Goal: Task Accomplishment & Management: Use online tool/utility

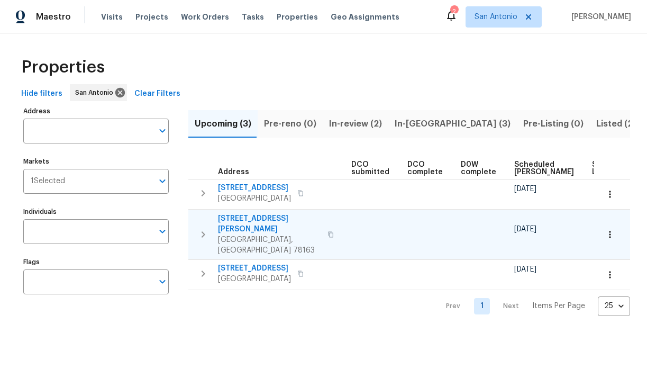
scroll to position [0, 231]
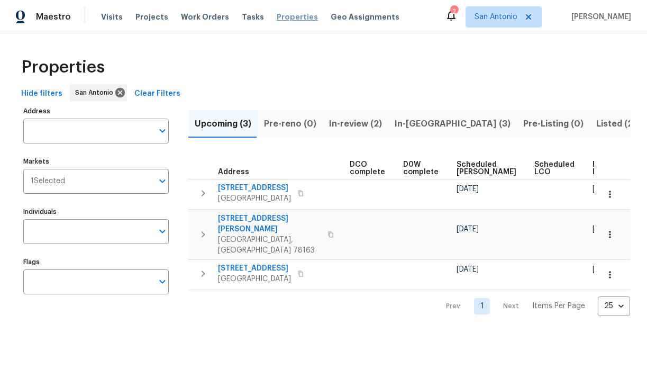
click at [277, 17] on span "Properties" at bounding box center [297, 17] width 41 height 11
click at [350, 123] on span "In-review (2)" at bounding box center [355, 123] width 53 height 15
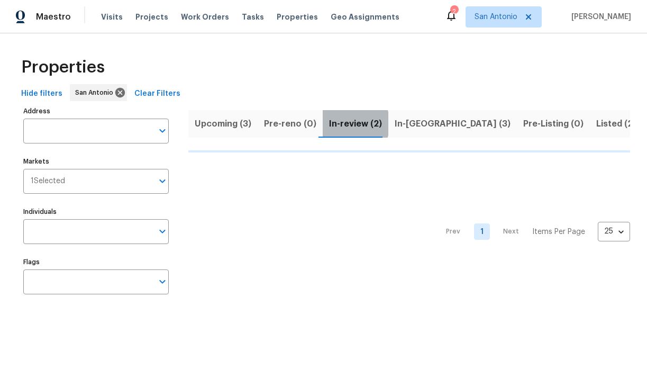
click at [342, 123] on span "In-review (2)" at bounding box center [355, 123] width 53 height 15
click at [224, 124] on span "Upcoming (3)" at bounding box center [223, 123] width 57 height 15
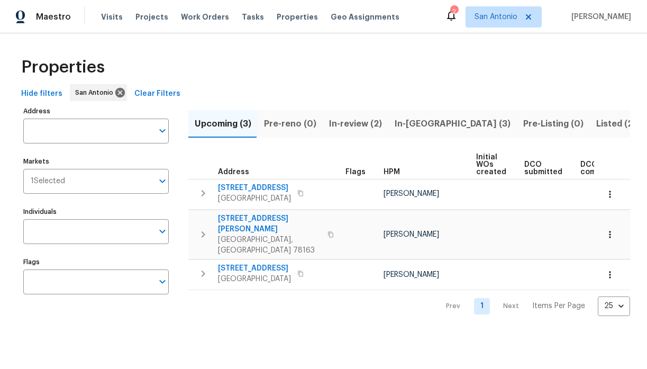
click at [407, 122] on span "In-[GEOGRAPHIC_DATA] (3)" at bounding box center [453, 123] width 116 height 15
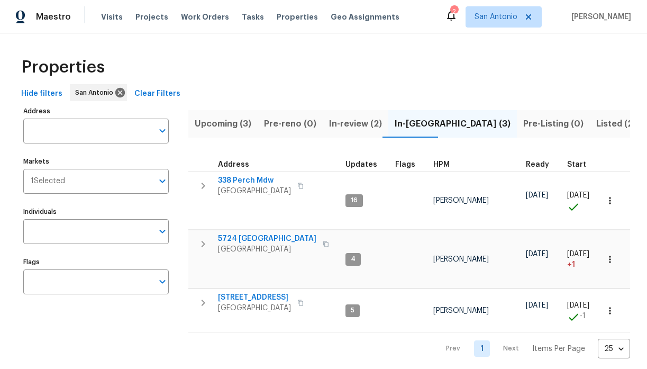
click at [596, 120] on span "Listed (21)" at bounding box center [617, 123] width 43 height 15
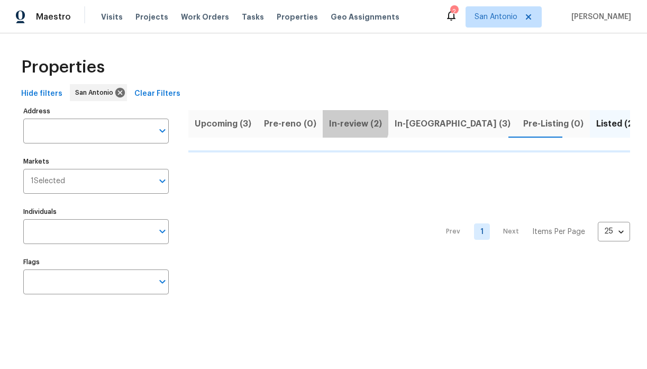
click at [346, 123] on span "In-review (2)" at bounding box center [355, 123] width 53 height 15
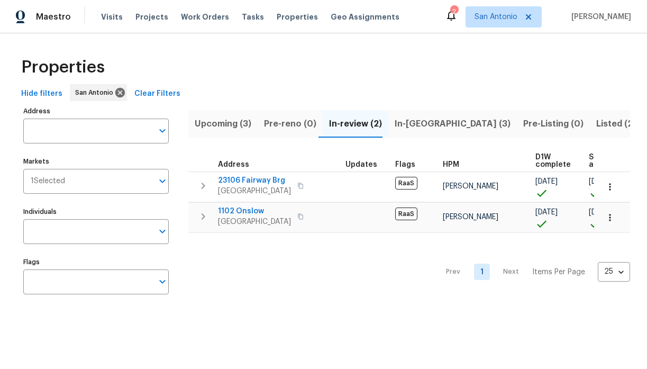
click at [214, 124] on span "Upcoming (3)" at bounding box center [223, 123] width 57 height 15
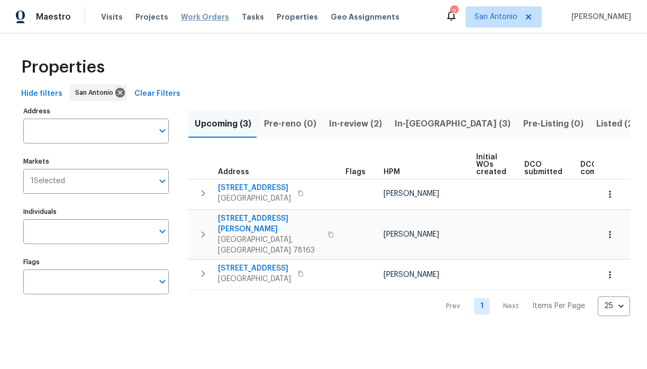
click at [199, 15] on span "Work Orders" at bounding box center [205, 17] width 48 height 11
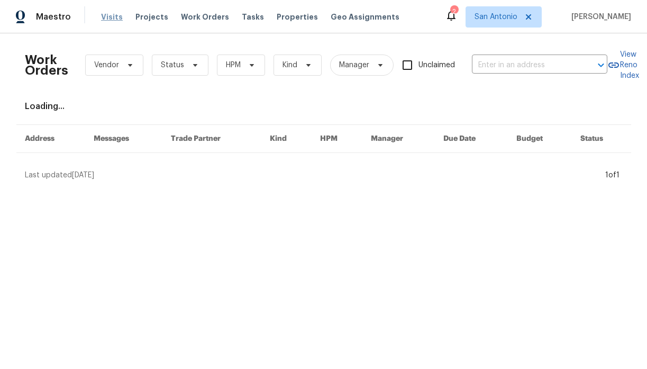
click at [113, 17] on span "Visits" at bounding box center [112, 17] width 22 height 11
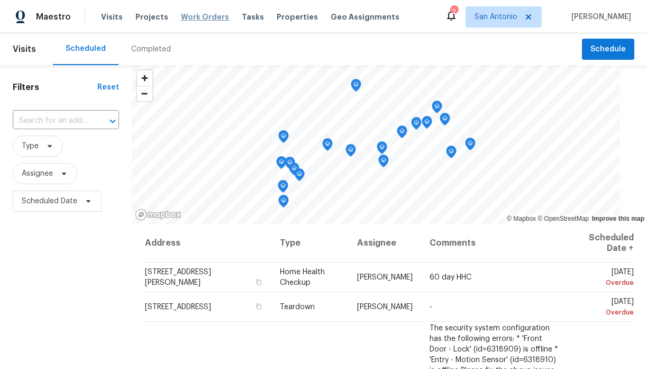
click at [202, 19] on span "Work Orders" at bounding box center [205, 17] width 48 height 11
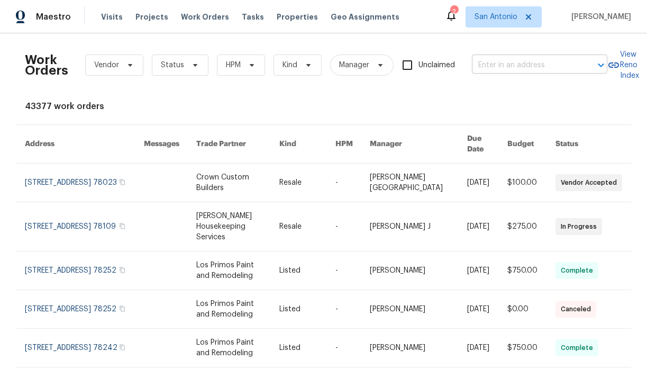
click at [491, 60] on input "text" at bounding box center [525, 65] width 106 height 16
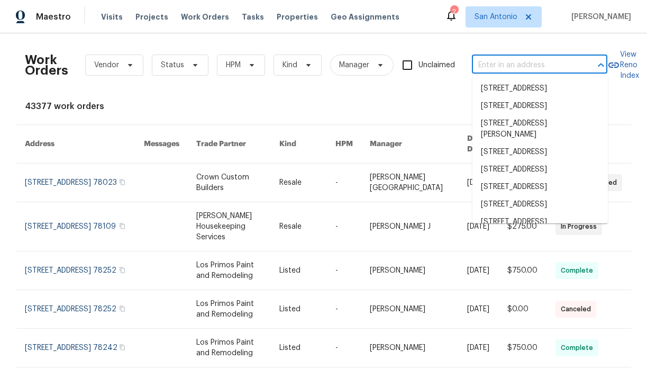
click at [372, 93] on div "Work Orders Vendor Status HPM Kind Manager Unclaimed ​ View Reno Index 43377 wo…" at bounding box center [324, 323] width 598 height 562
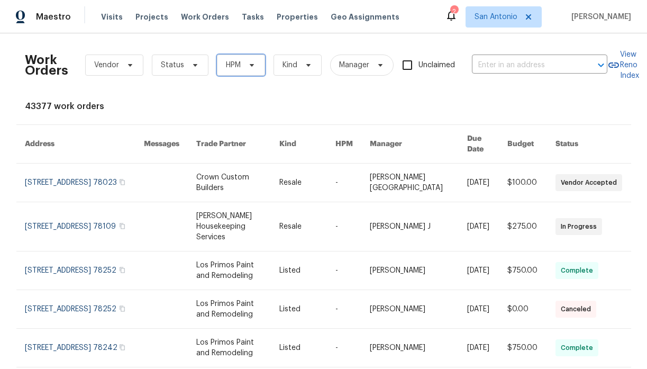
click at [254, 65] on icon at bounding box center [252, 65] width 8 height 8
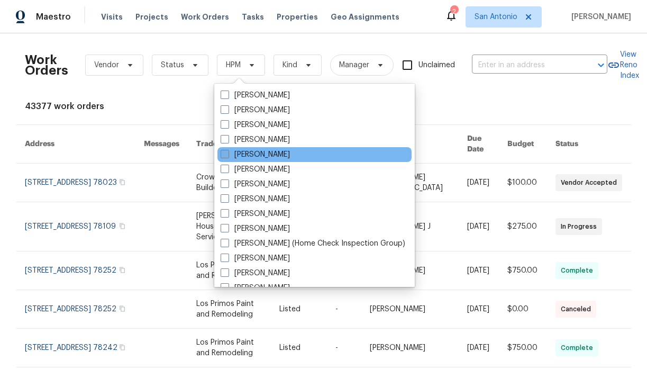
click at [243, 156] on label "[PERSON_NAME]" at bounding box center [255, 154] width 69 height 11
click at [227, 156] on input "[PERSON_NAME]" at bounding box center [224, 152] width 7 height 7
checkbox input "true"
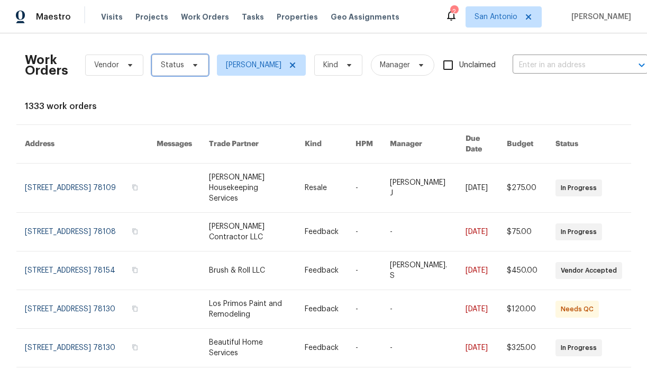
click at [194, 68] on icon at bounding box center [195, 65] width 8 height 8
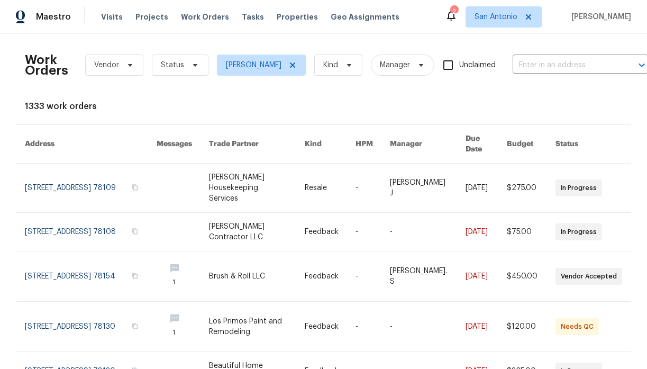
click at [306, 96] on div "Work Orders Vendor Status [PERSON_NAME] Kind Manager Unclaimed ​ View Reno Inde…" at bounding box center [324, 335] width 598 height 587
click at [345, 68] on icon at bounding box center [349, 65] width 8 height 8
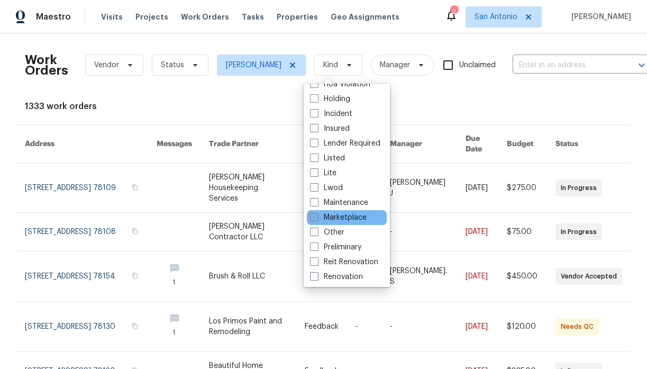
scroll to position [24, 0]
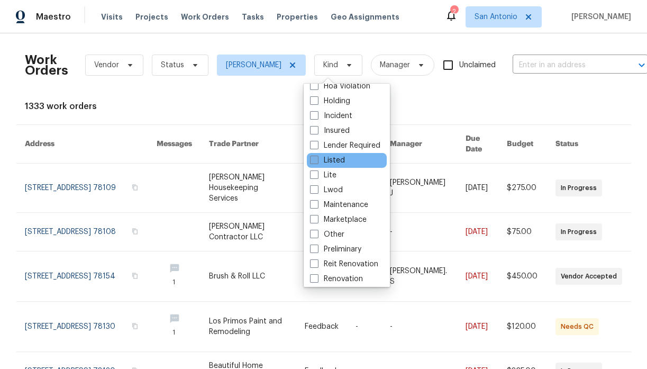
click at [331, 157] on label "Listed" at bounding box center [327, 160] width 35 height 11
click at [317, 157] on input "Listed" at bounding box center [313, 158] width 7 height 7
checkbox input "true"
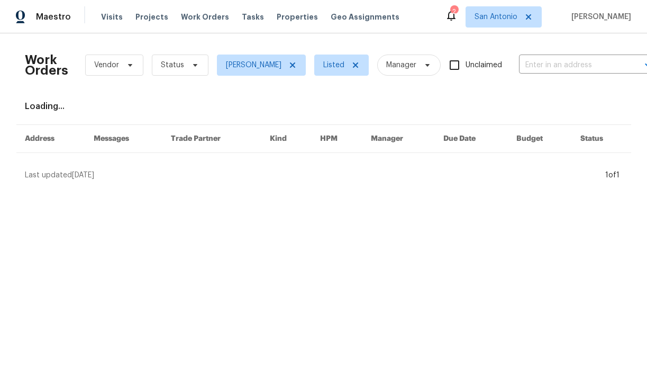
click at [432, 109] on div "Loading..." at bounding box center [324, 106] width 598 height 11
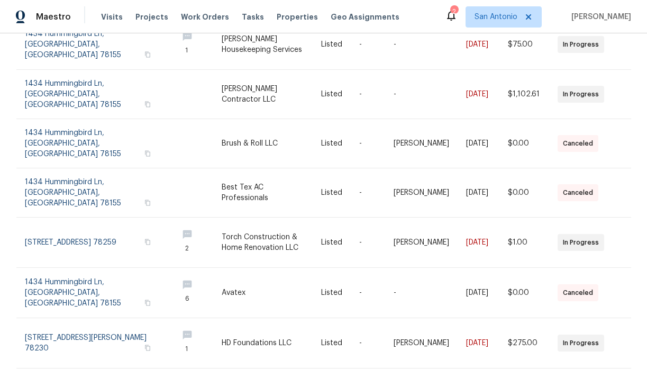
scroll to position [252, 0]
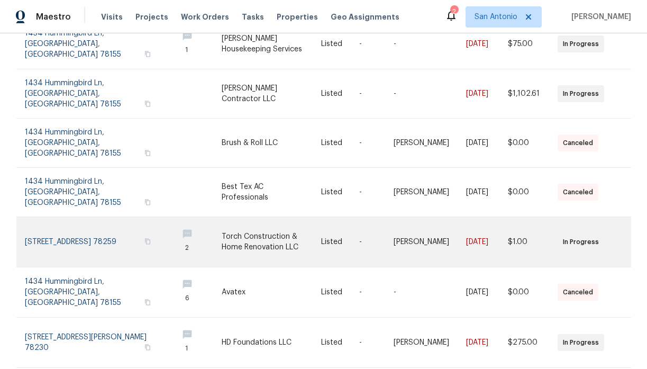
click at [70, 217] on link at bounding box center [97, 242] width 144 height 50
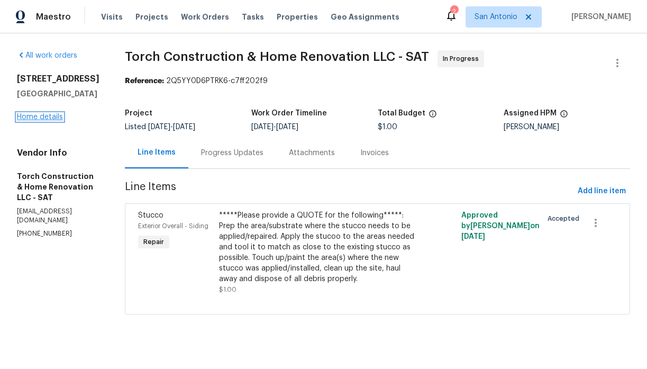
click at [50, 117] on link "Home details" at bounding box center [40, 116] width 46 height 7
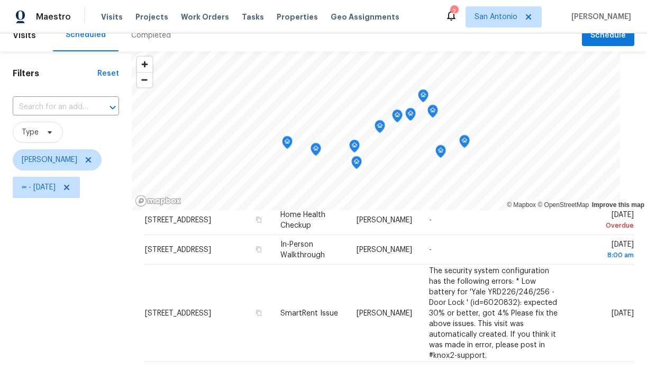
scroll to position [12, 0]
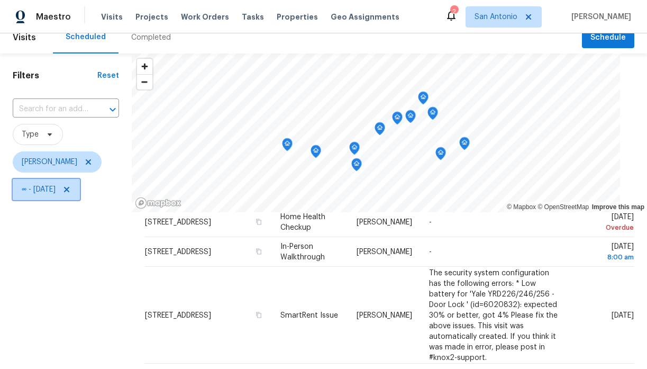
click at [71, 188] on icon at bounding box center [66, 189] width 8 height 8
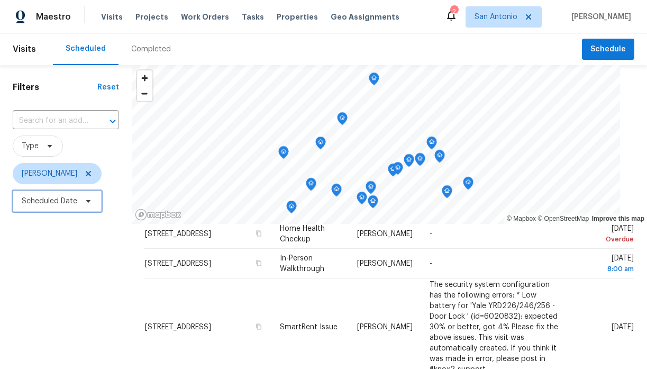
click at [88, 202] on icon at bounding box center [88, 201] width 4 height 3
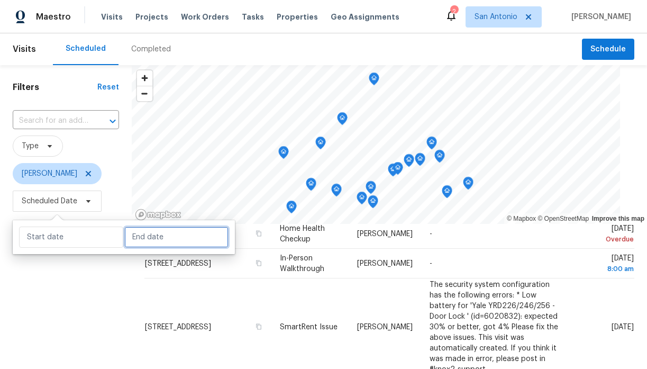
click at [138, 244] on input "text" at bounding box center [176, 236] width 104 height 21
select select "9"
select select "2025"
select select "10"
select select "2025"
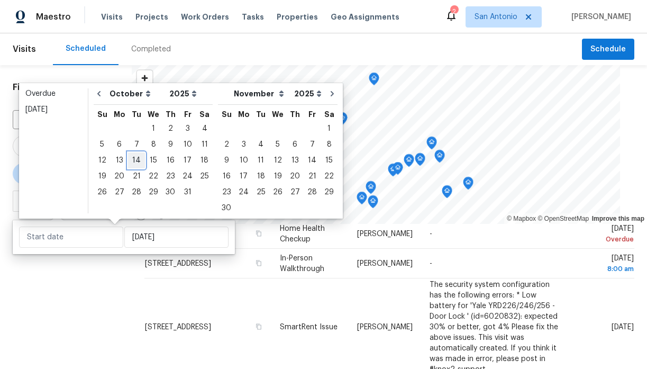
click at [138, 163] on div "14" at bounding box center [136, 160] width 17 height 15
type input "[DATE]"
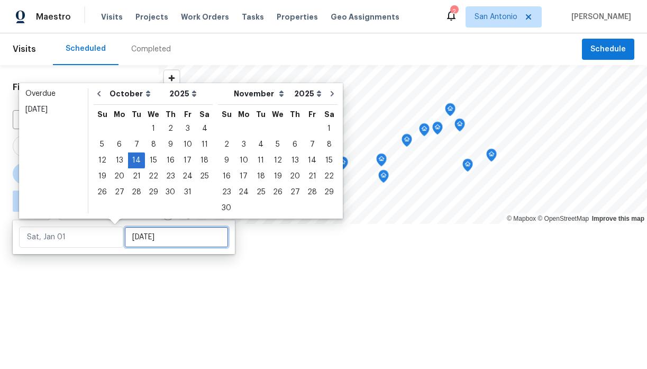
type input "[DATE]"
type input "Tue, Oct 21"
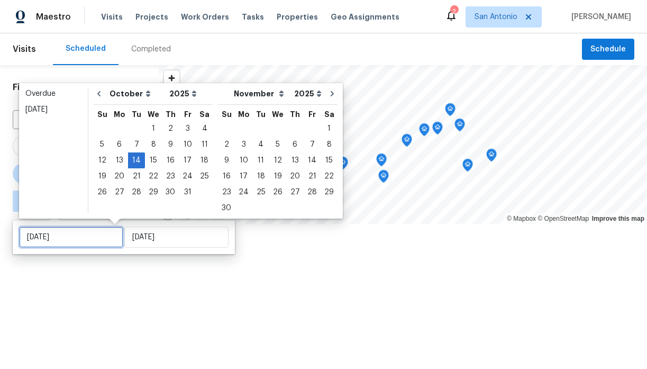
type input "[DATE]"
click at [114, 288] on div "Filters Reset ​ Type Chris Fuentes ∞ - Tue, Oct 14" at bounding box center [79, 178] width 159 height 226
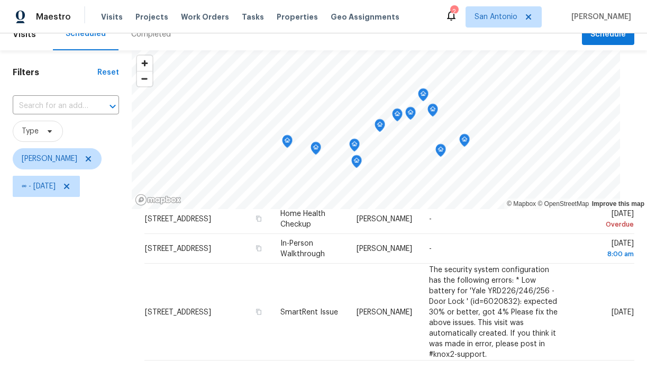
scroll to position [24, 0]
